Goal: Transaction & Acquisition: Obtain resource

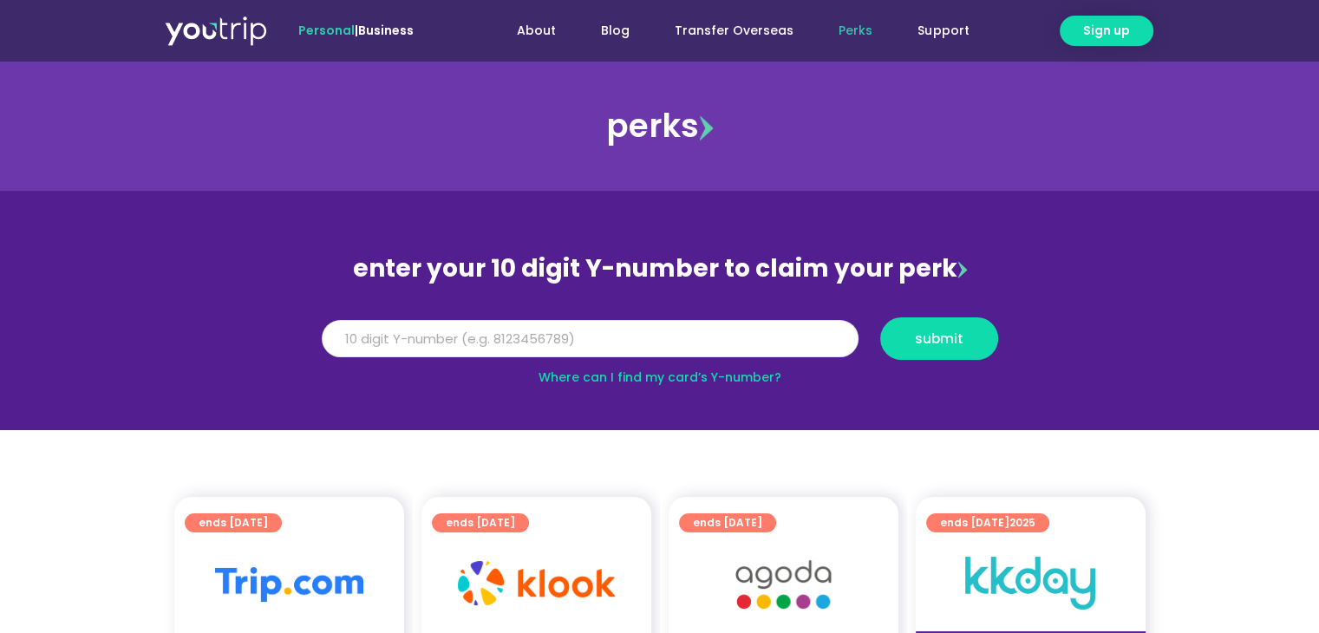
click at [611, 345] on input "Y Number" at bounding box center [590, 339] width 537 height 38
type input "8122257870"
click at [931, 353] on button "submit" at bounding box center [939, 338] width 118 height 42
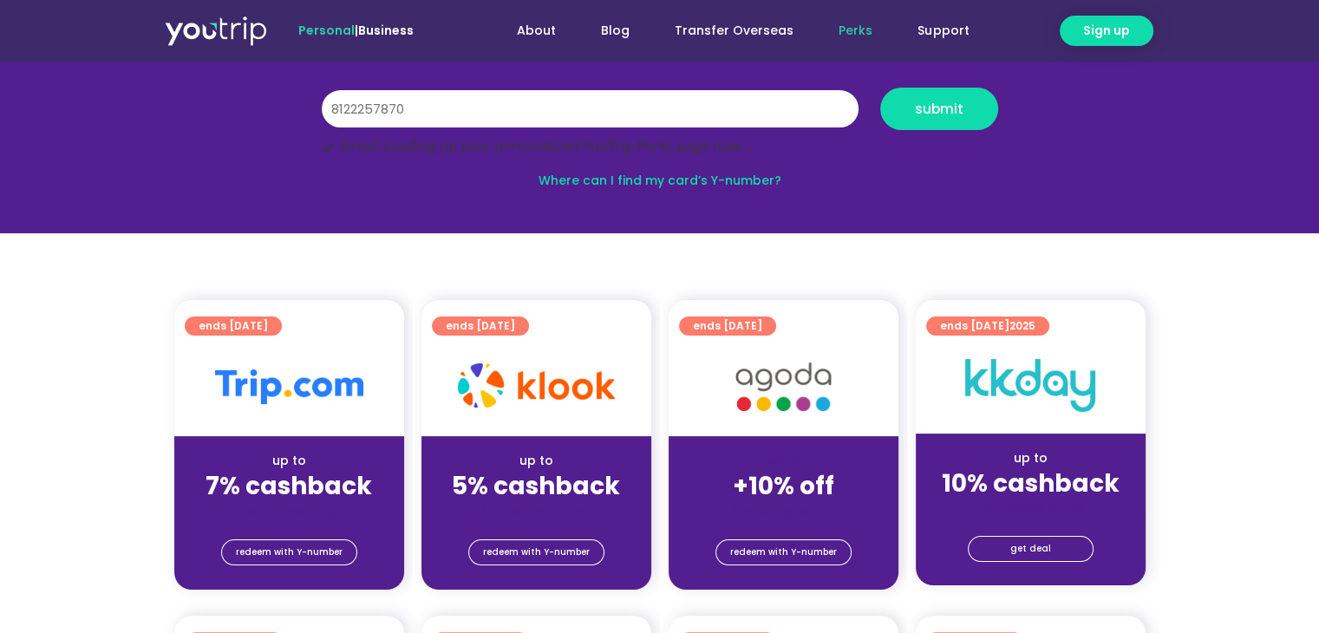
scroll to position [260, 0]
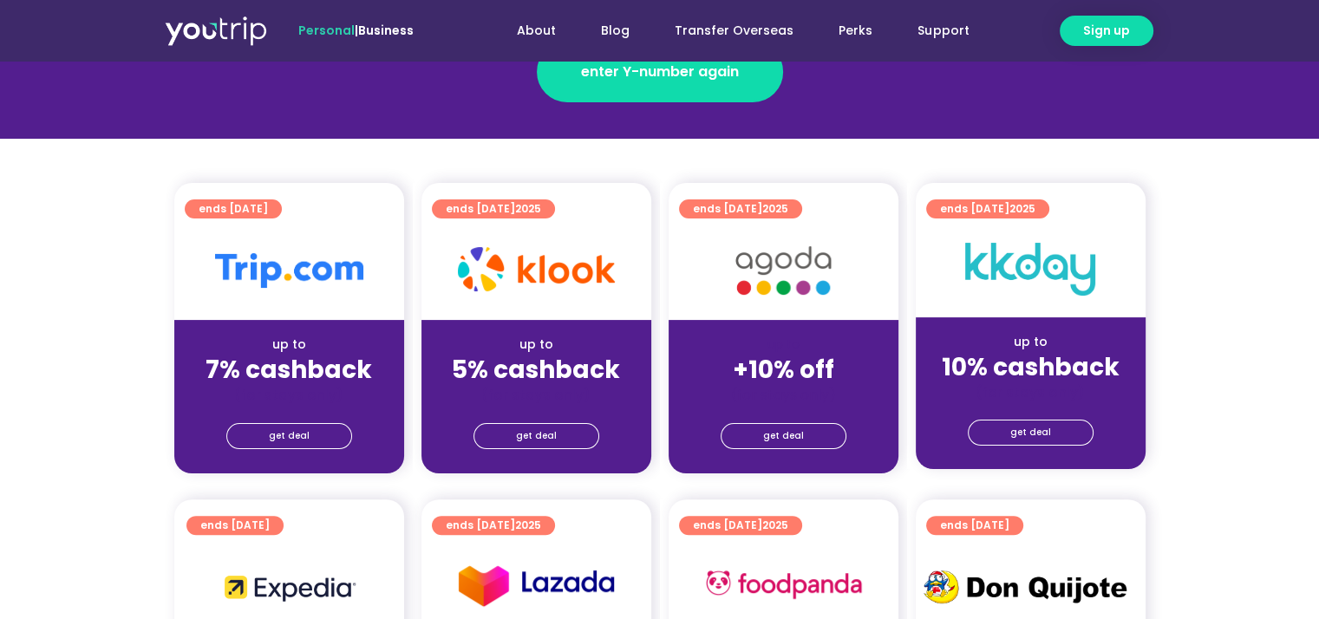
scroll to position [433, 0]
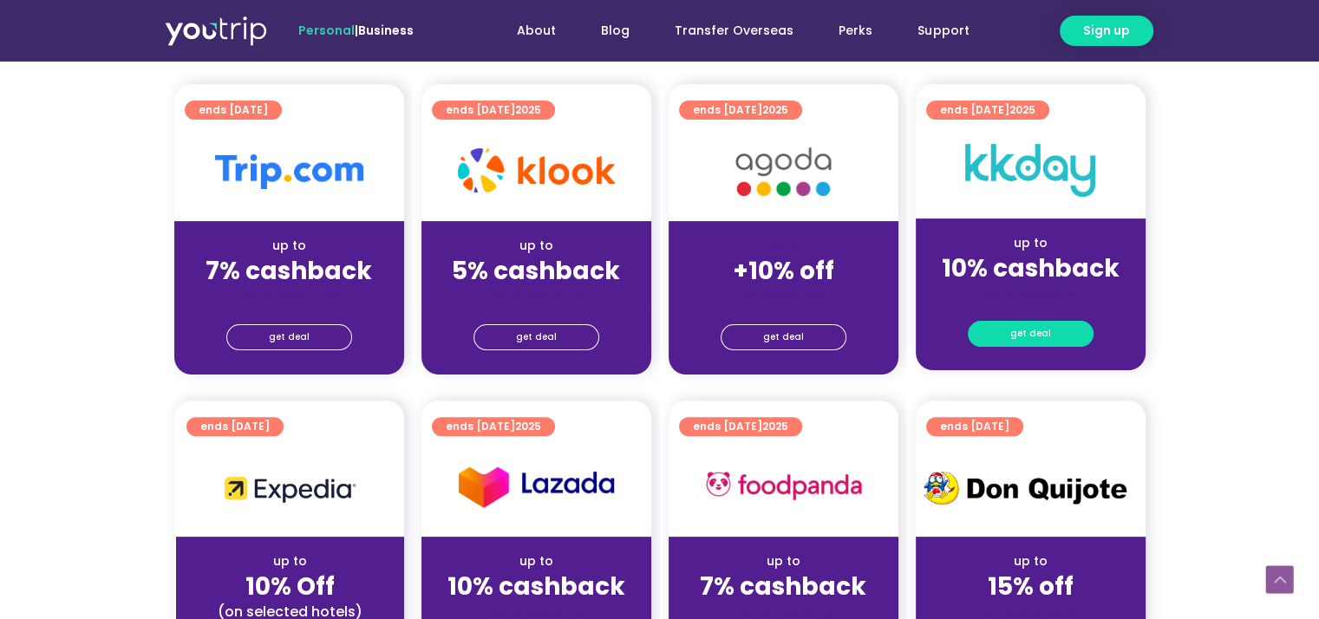
click at [1062, 330] on link "get deal" at bounding box center [1030, 334] width 126 height 26
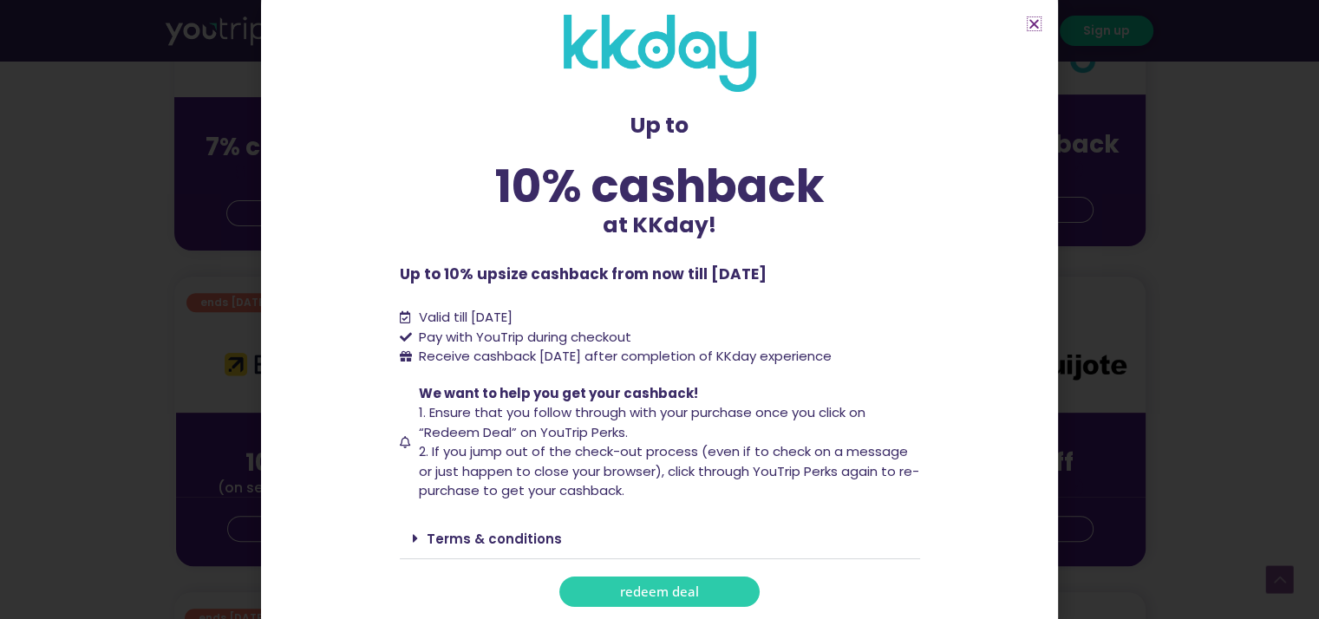
scroll to position [694, 0]
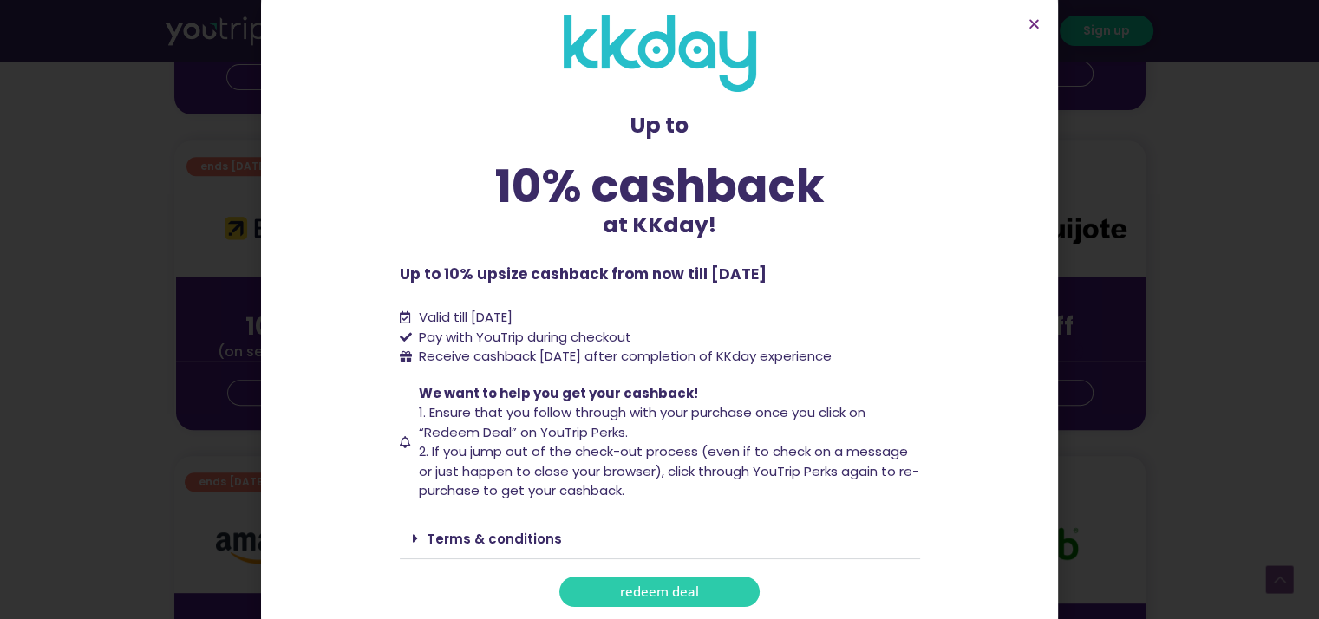
click at [700, 587] on link "redeem deal" at bounding box center [659, 591] width 200 height 30
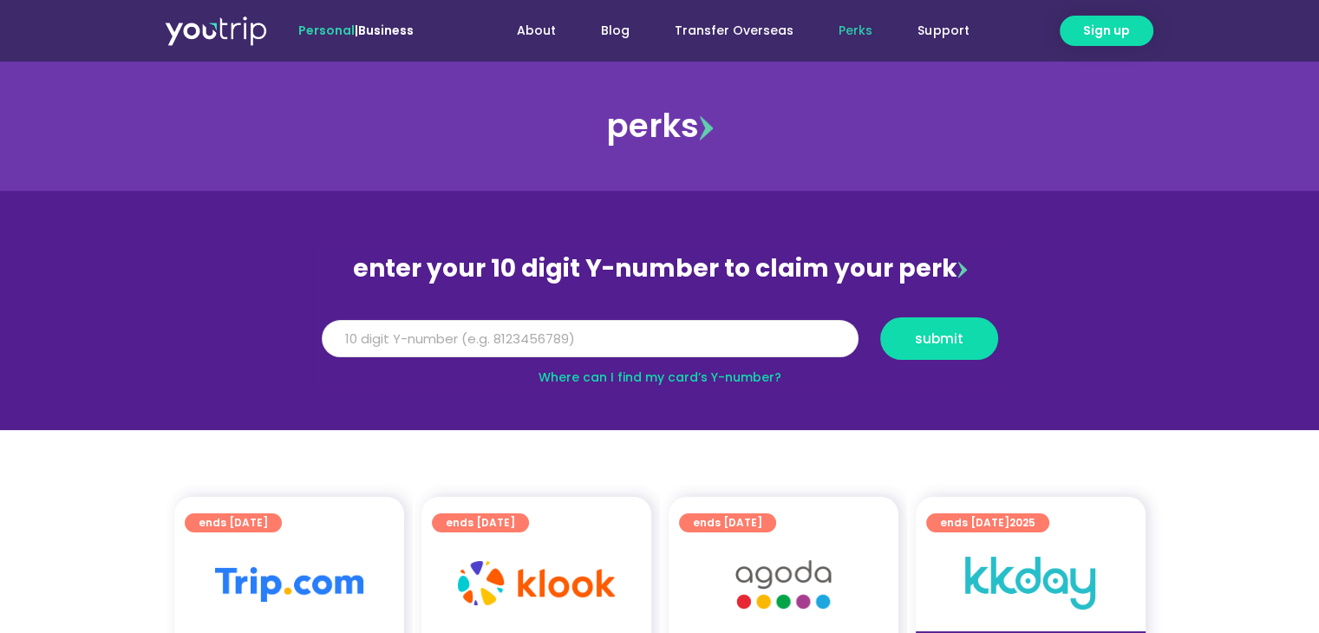
click at [440, 335] on input "Y Number" at bounding box center [590, 339] width 537 height 38
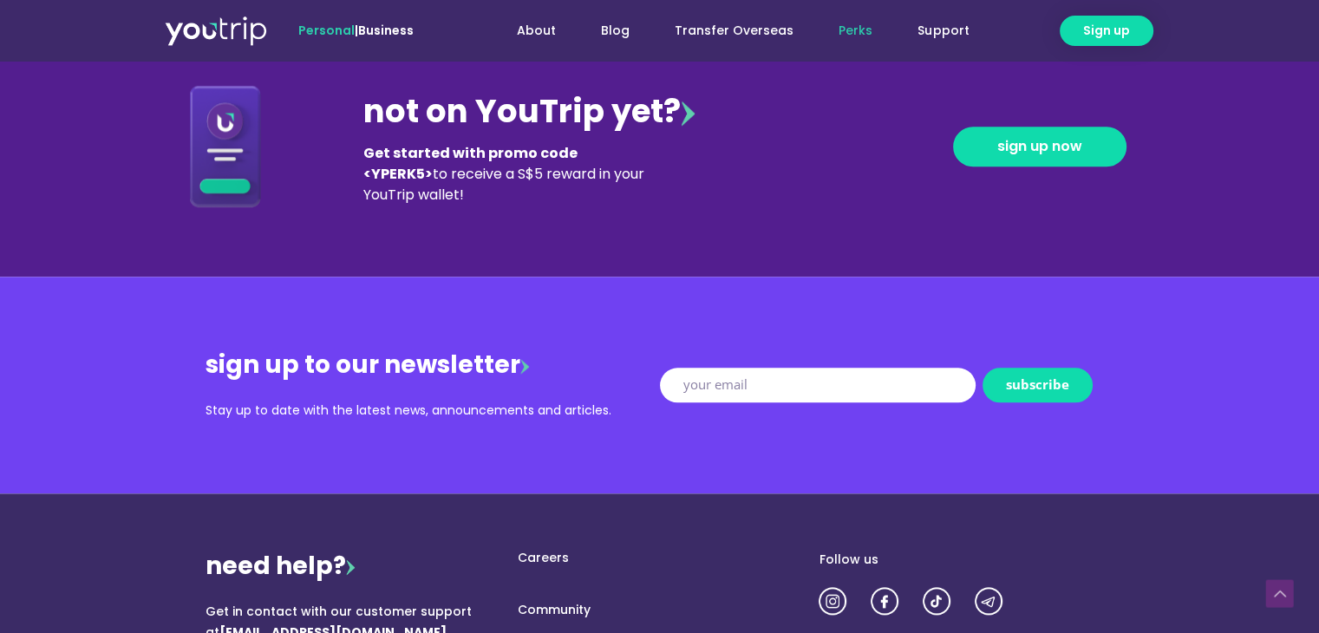
scroll to position [1741, 0]
